Goal: Task Accomplishment & Management: Use online tool/utility

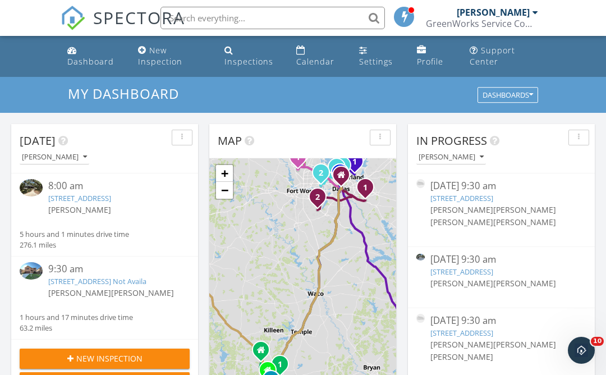
click at [111, 201] on link "15910 NW Military Hwy, San Antonio, TX 78231" at bounding box center [79, 198] width 63 height 10
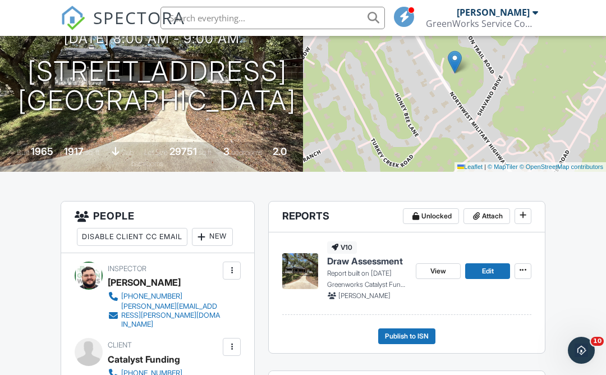
click at [439, 273] on span "View" at bounding box center [438, 270] width 16 height 11
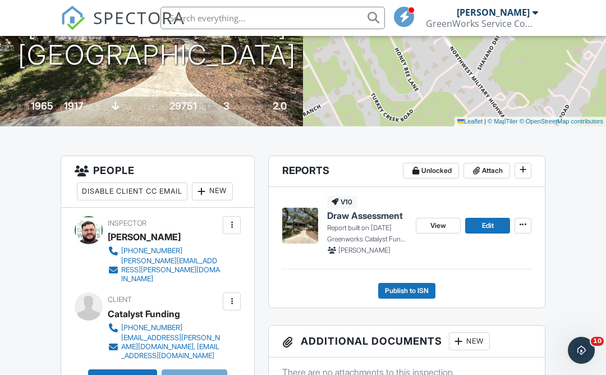
click at [441, 224] on span "View" at bounding box center [438, 225] width 16 height 11
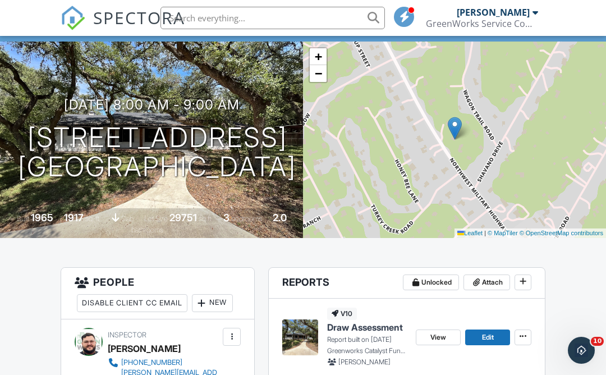
scroll to position [0, 0]
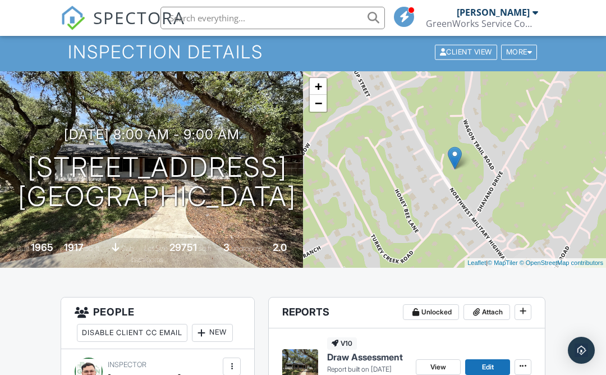
scroll to position [152, 0]
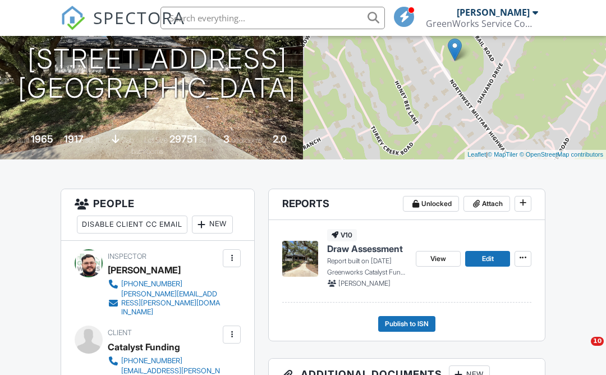
click at [420, 326] on span "Publish to ISN" at bounding box center [407, 323] width 44 height 11
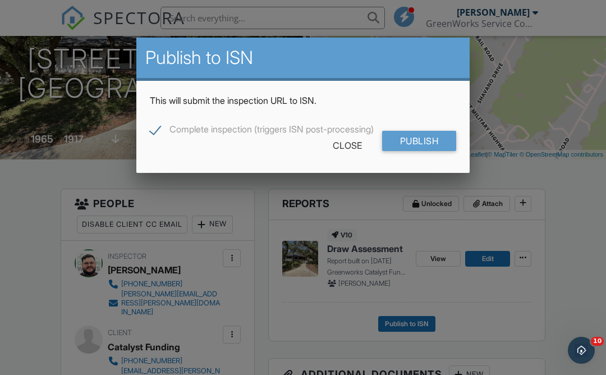
scroll to position [0, 0]
click at [425, 150] on input "Publish" at bounding box center [419, 141] width 75 height 20
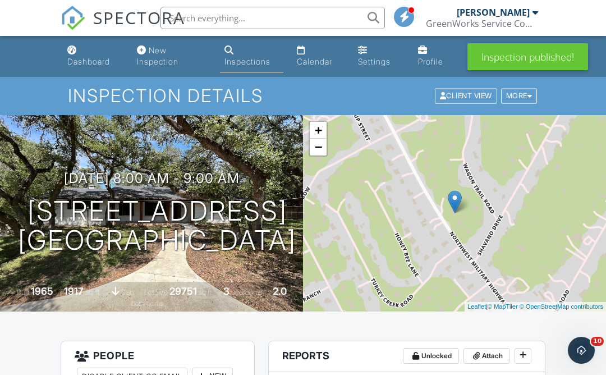
click at [86, 60] on div "Dashboard" at bounding box center [88, 62] width 43 height 10
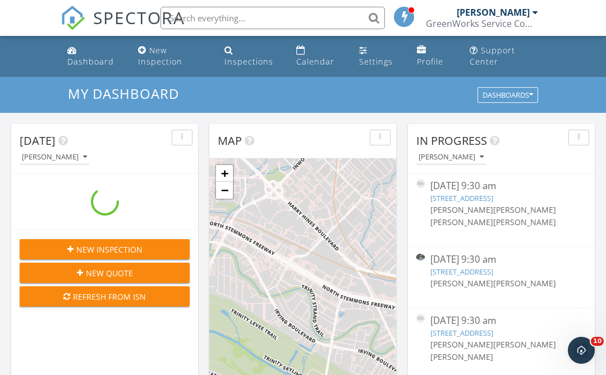
scroll to position [1022, 607]
